Goal: Information Seeking & Learning: Check status

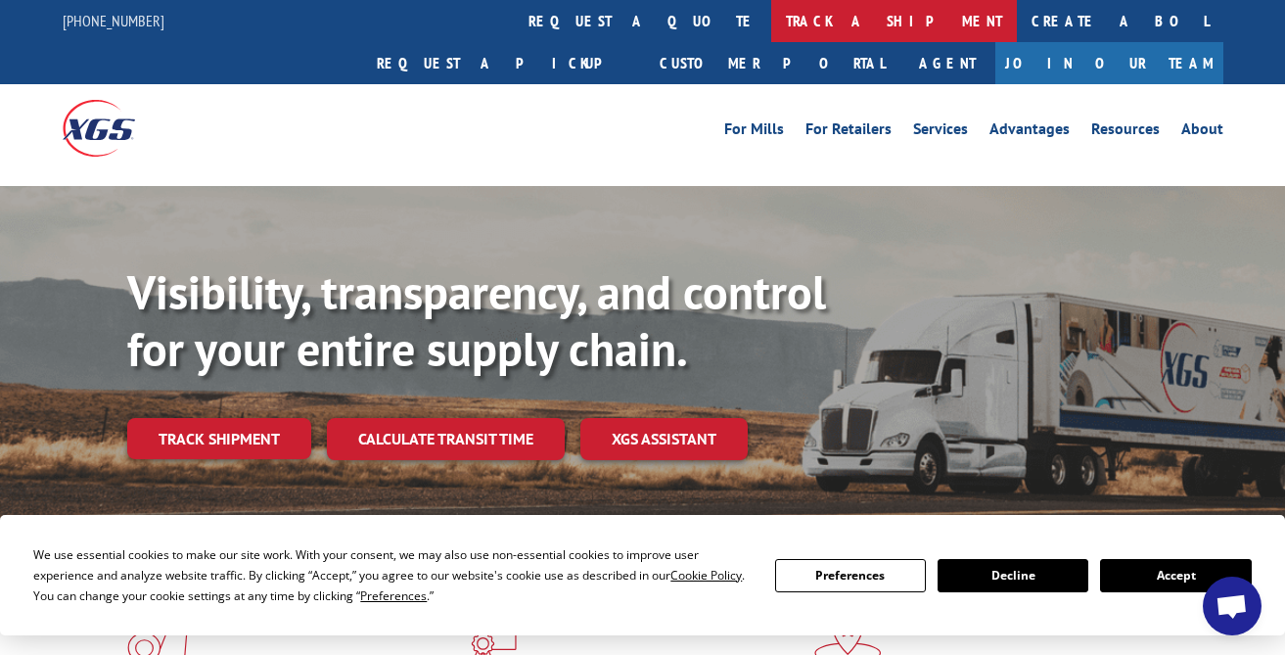
click at [771, 16] on link "track a shipment" at bounding box center [894, 21] width 246 height 42
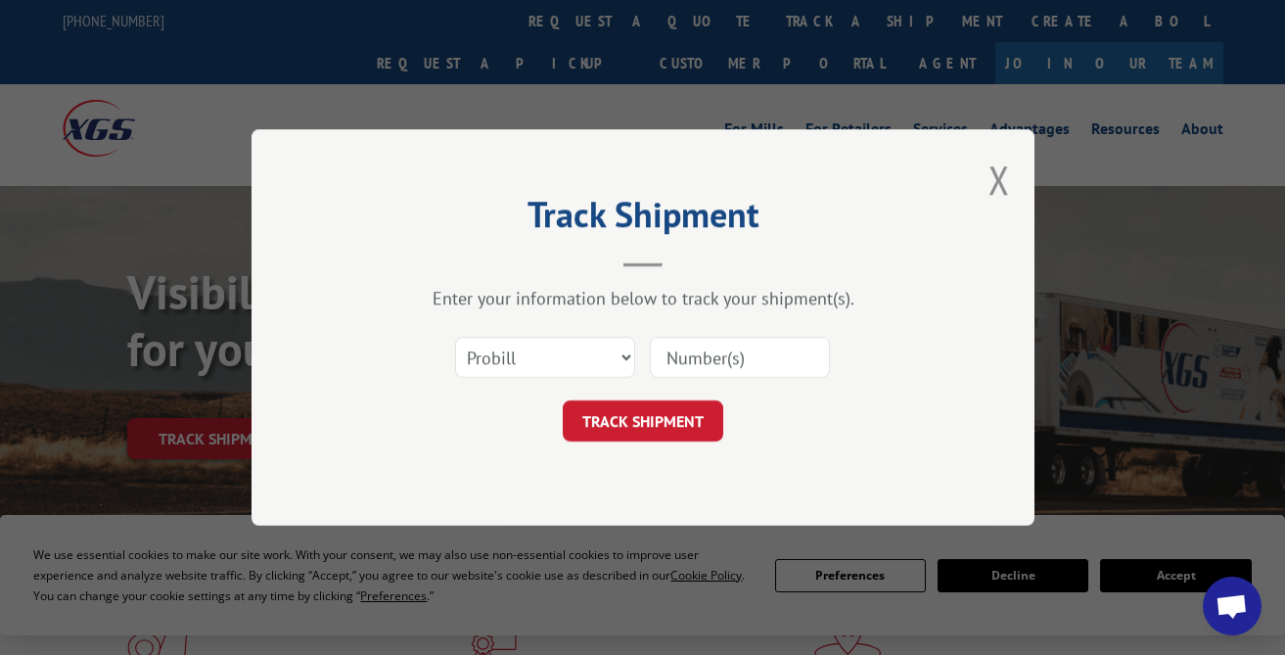
click at [717, 361] on input at bounding box center [740, 357] width 180 height 41
type input "17346234"
click button "TRACK SHIPMENT" at bounding box center [643, 420] width 161 height 41
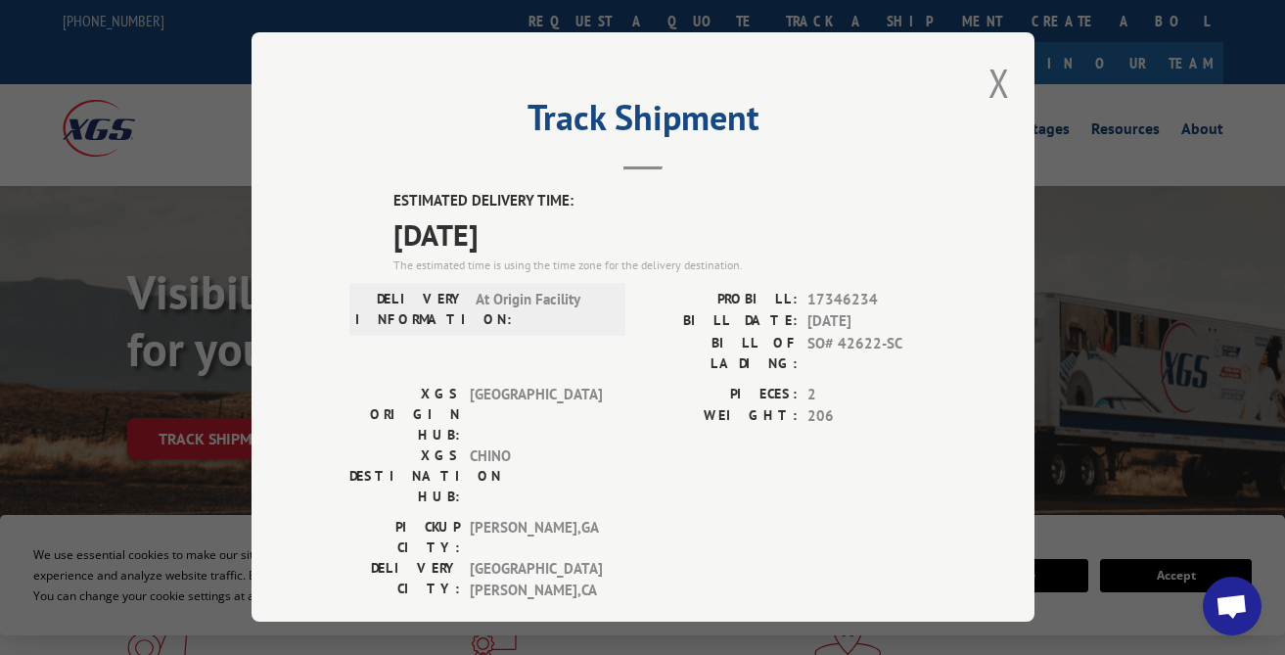
click at [876, 342] on span "SO# 42622-SC" at bounding box center [872, 353] width 129 height 41
drag, startPoint x: 872, startPoint y: 331, endPoint x: 800, endPoint y: 339, distance: 72.9
click at [808, 339] on span "SO# 42622-SC" at bounding box center [872, 353] width 129 height 41
copy span "SO# 42622"
click at [989, 74] on button "Close modal" at bounding box center [1000, 83] width 22 height 52
